Goal: Navigation & Orientation: Go to known website

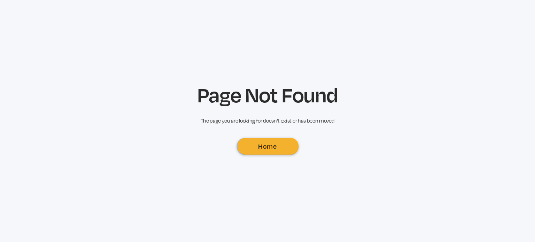
click at [264, 147] on link "Home" at bounding box center [268, 146] width 62 height 17
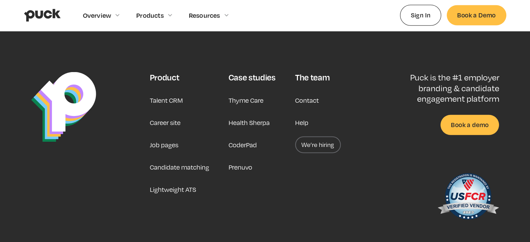
scroll to position [1807, 0]
click at [167, 119] on link "Career site" at bounding box center [164, 122] width 31 height 17
